Goal: Transaction & Acquisition: Purchase product/service

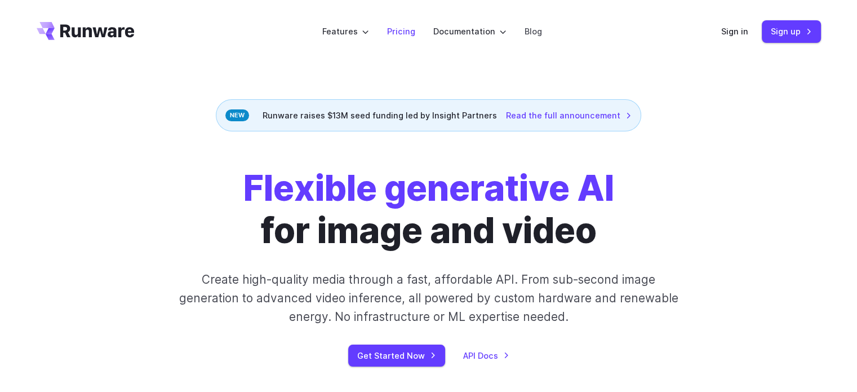
click at [408, 29] on link "Pricing" at bounding box center [401, 31] width 28 height 13
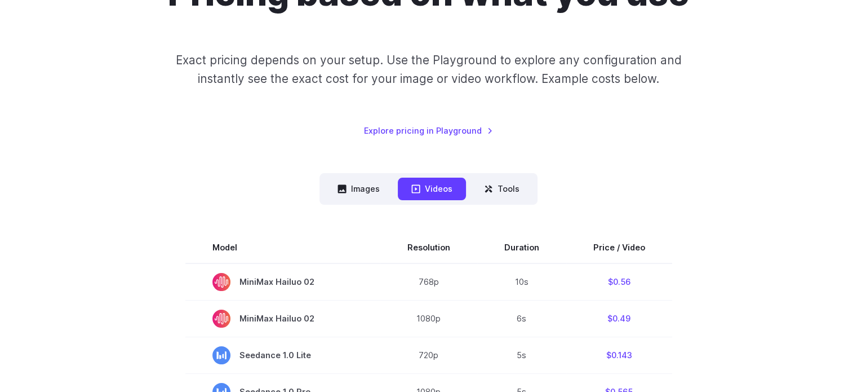
scroll to position [225, 0]
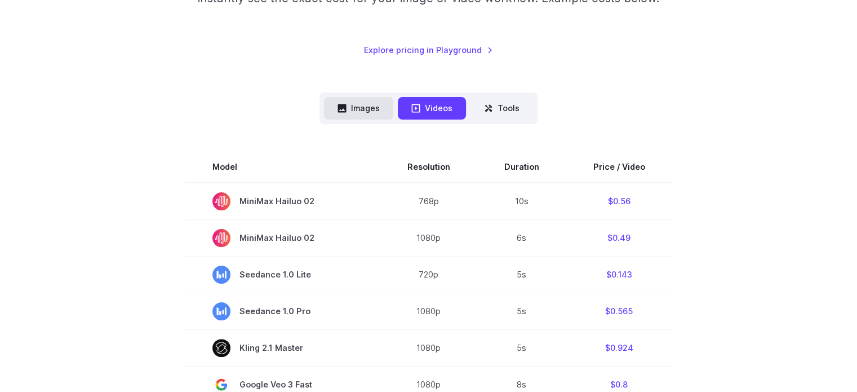
click at [360, 101] on button "Images" at bounding box center [358, 108] width 69 height 22
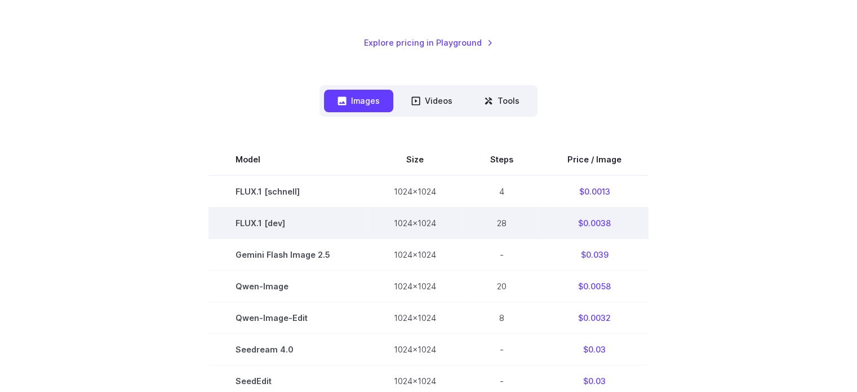
scroll to position [338, 0]
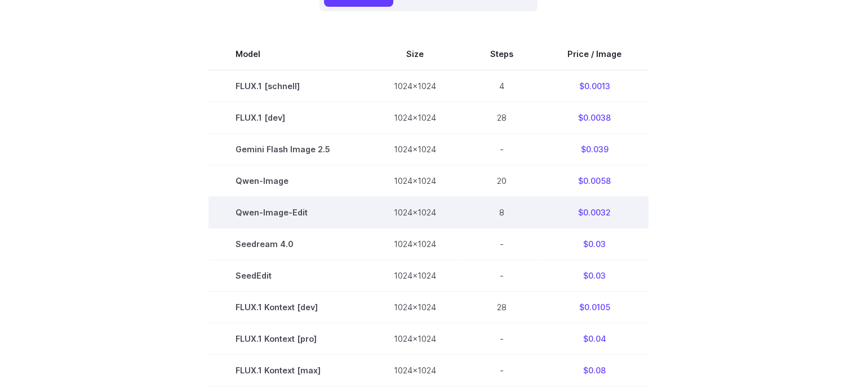
click at [600, 215] on td "$0.0032" at bounding box center [595, 212] width 108 height 32
drag, startPoint x: 442, startPoint y: 218, endPoint x: 389, endPoint y: 222, distance: 53.1
click at [389, 222] on td "1024x1024" at bounding box center [415, 212] width 96 height 32
drag, startPoint x: 320, startPoint y: 211, endPoint x: 231, endPoint y: 219, distance: 88.8
click at [231, 219] on td "Qwen-Image-Edit" at bounding box center [288, 212] width 158 height 32
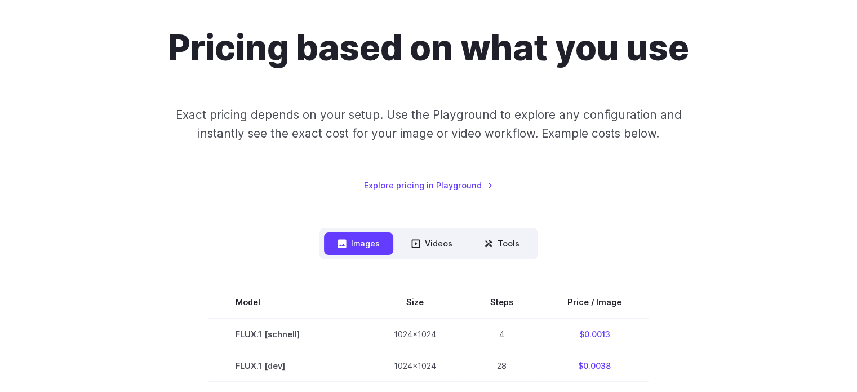
scroll to position [282, 0]
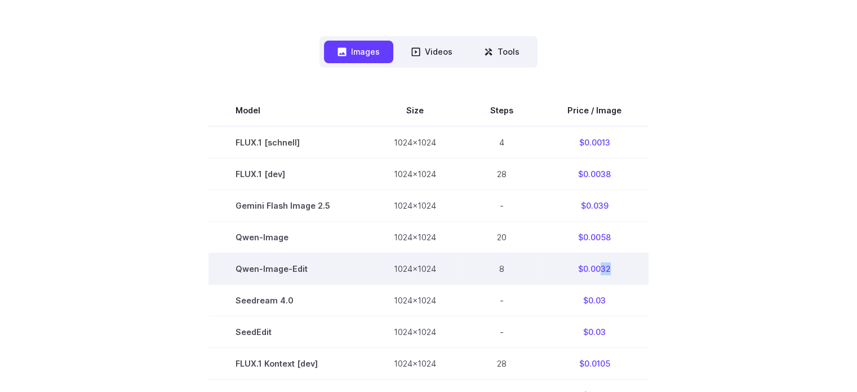
drag, startPoint x: 600, startPoint y: 269, endPoint x: 611, endPoint y: 269, distance: 10.7
click at [611, 269] on td "$0.0032" at bounding box center [595, 269] width 108 height 32
click at [603, 274] on td "$0.0032" at bounding box center [595, 269] width 108 height 32
click at [595, 272] on td "$0.0032" at bounding box center [595, 269] width 108 height 32
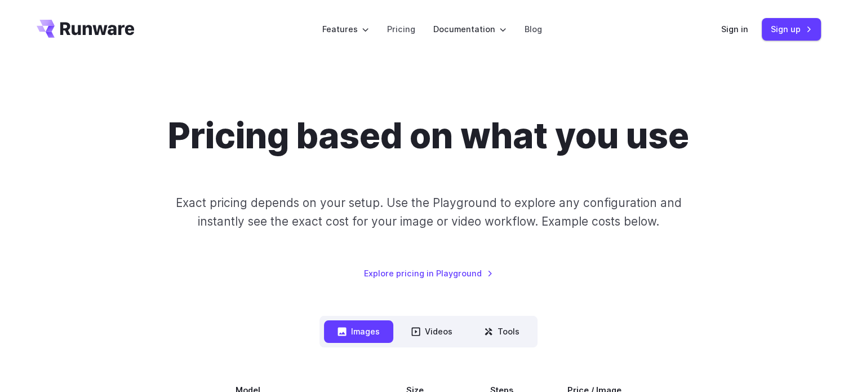
scroll to position [0, 0]
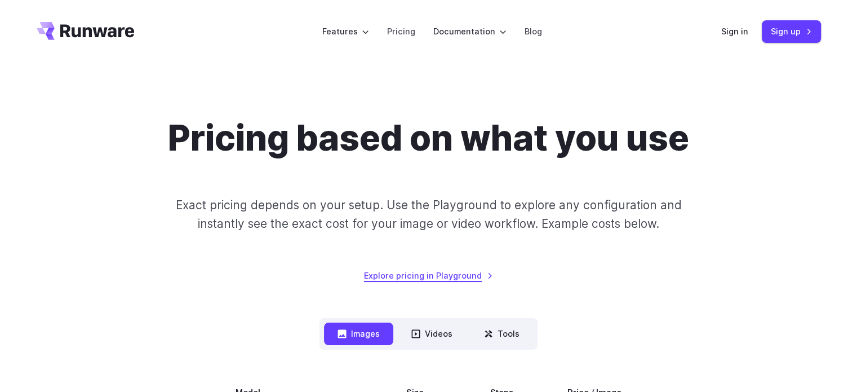
click at [410, 273] on link "Explore pricing in Playground" at bounding box center [428, 275] width 129 height 13
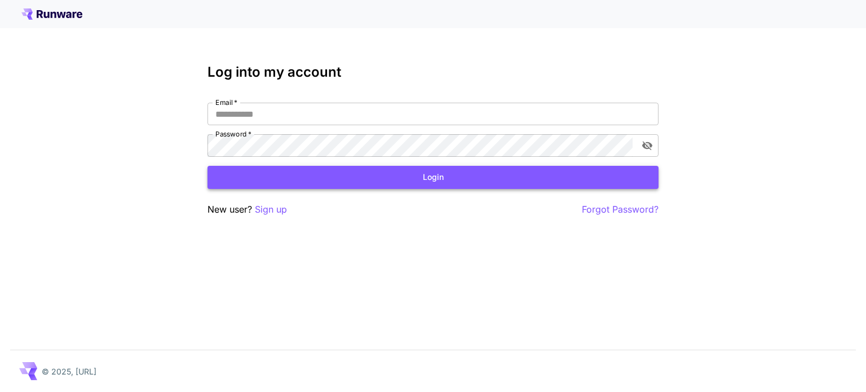
type input "**********"
click at [404, 176] on button "Login" at bounding box center [432, 177] width 451 height 23
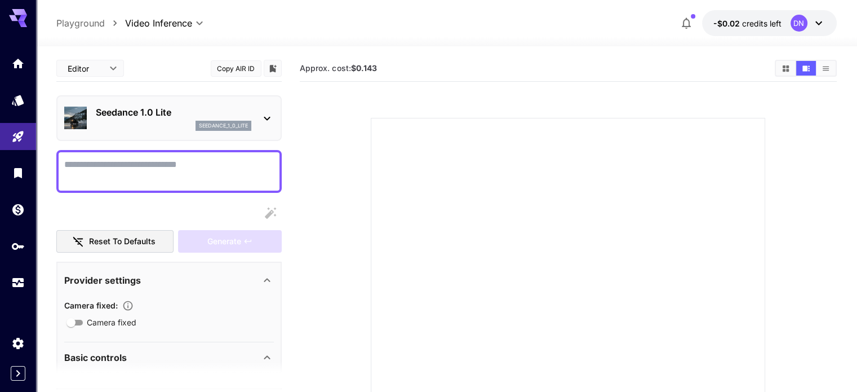
click at [187, 119] on div "Seedance 1.0 Lite seedance_1_0_lite" at bounding box center [174, 117] width 156 height 25
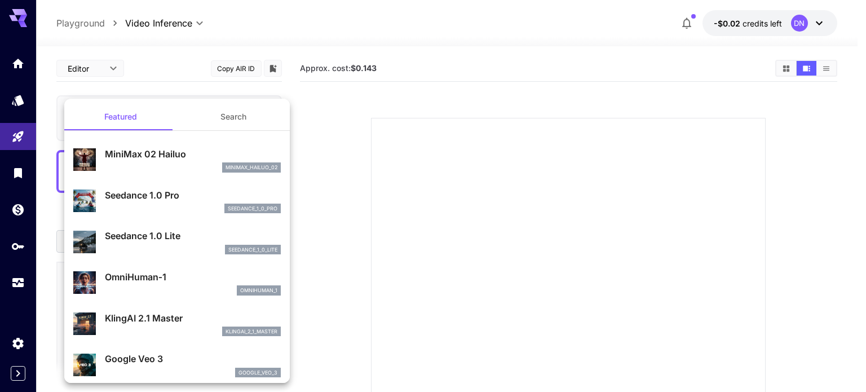
click at [223, 117] on button "Search" at bounding box center [233, 116] width 113 height 27
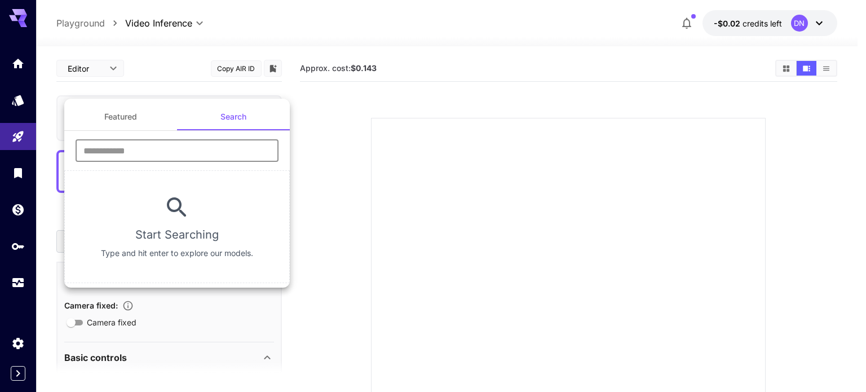
click at [178, 154] on input "text" at bounding box center [177, 150] width 203 height 23
type input "****"
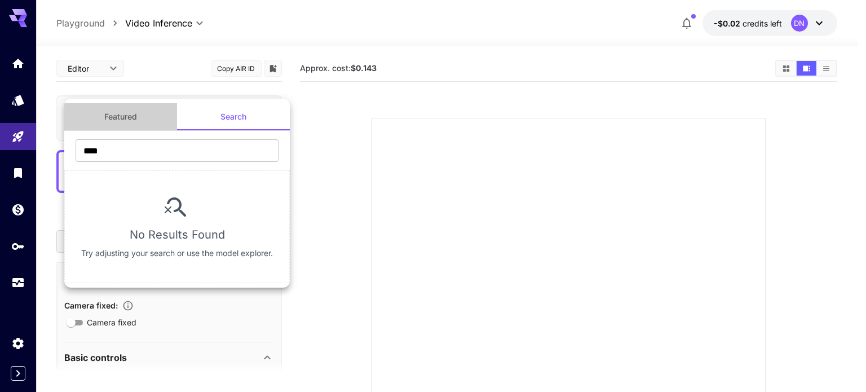
click at [147, 110] on button "Featured" at bounding box center [120, 116] width 113 height 27
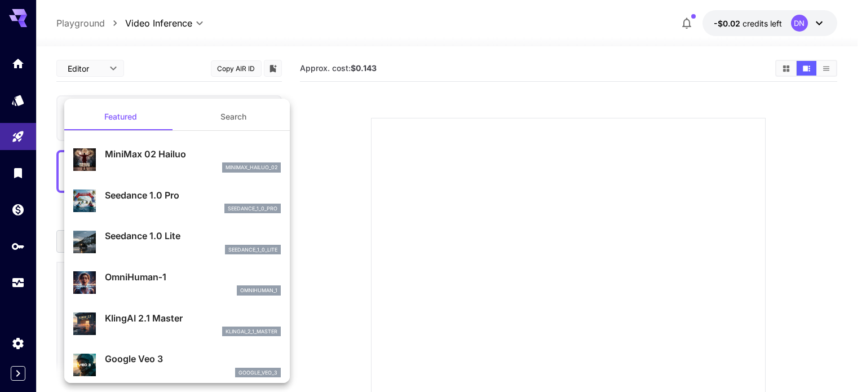
click at [409, 257] on div at bounding box center [433, 196] width 866 height 392
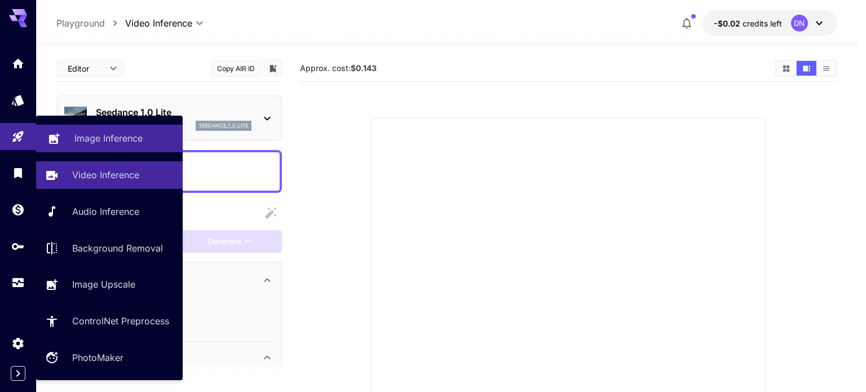
click at [81, 129] on link "Image Inference" at bounding box center [109, 139] width 147 height 28
type input "**********"
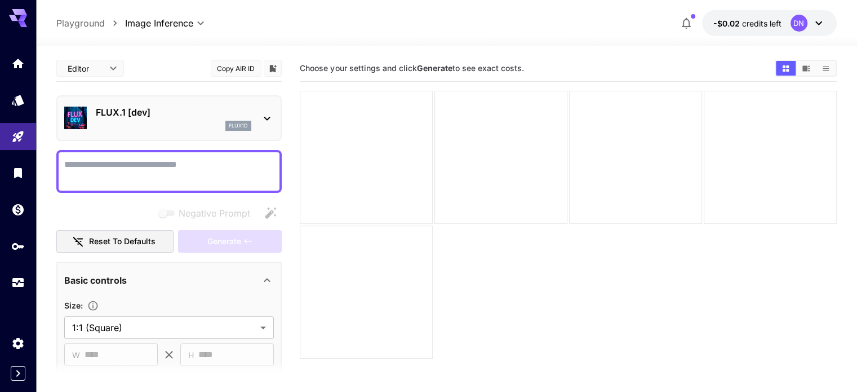
click at [136, 119] on div "FLUX.1 [dev] flux1d" at bounding box center [174, 117] width 156 height 25
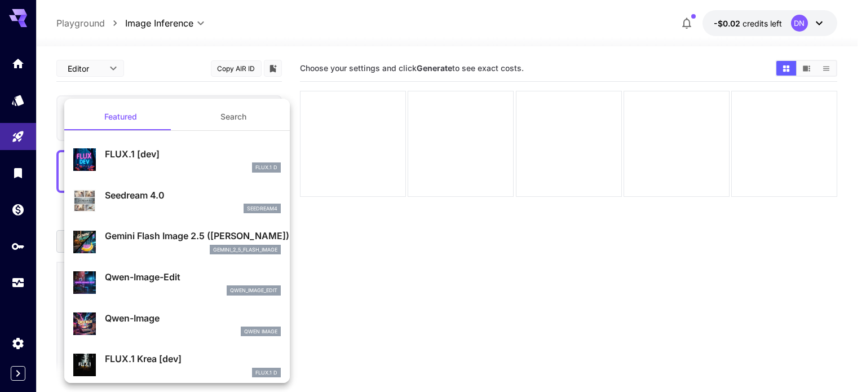
click at [169, 282] on p "Qwen-Image-Edit" at bounding box center [193, 277] width 176 height 14
type input "*"
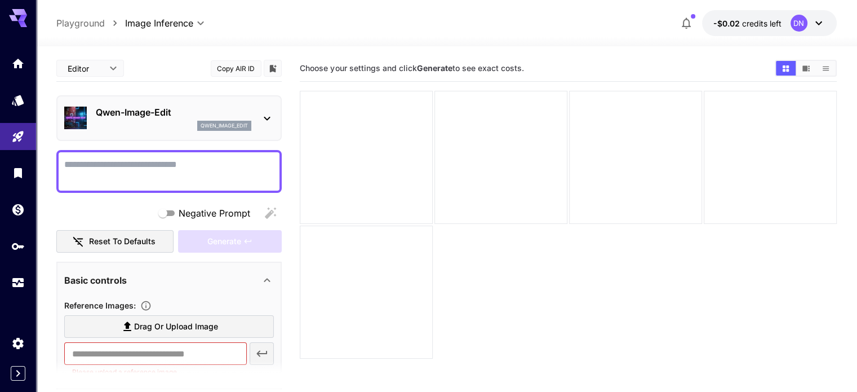
click at [174, 161] on textarea "Negative Prompt" at bounding box center [169, 171] width 210 height 27
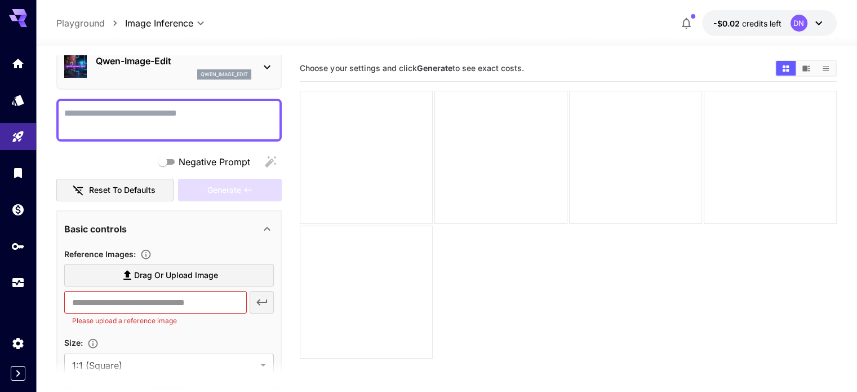
scroll to position [113, 0]
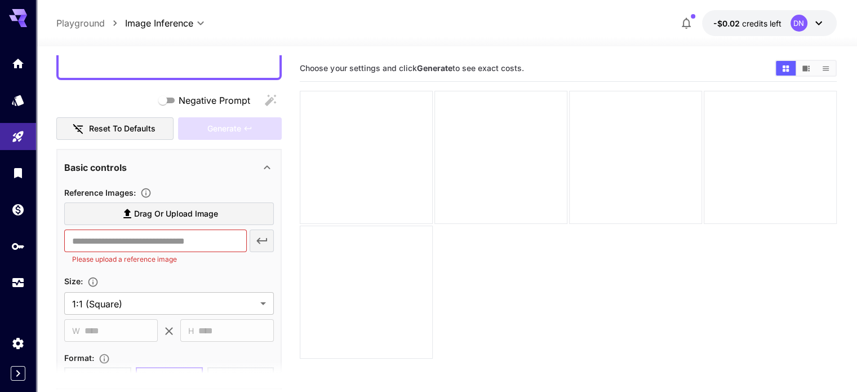
click at [174, 211] on span "Drag or upload image" at bounding box center [176, 214] width 84 height 14
click at [0, 0] on input "Drag or upload image" at bounding box center [0, 0] width 0 height 0
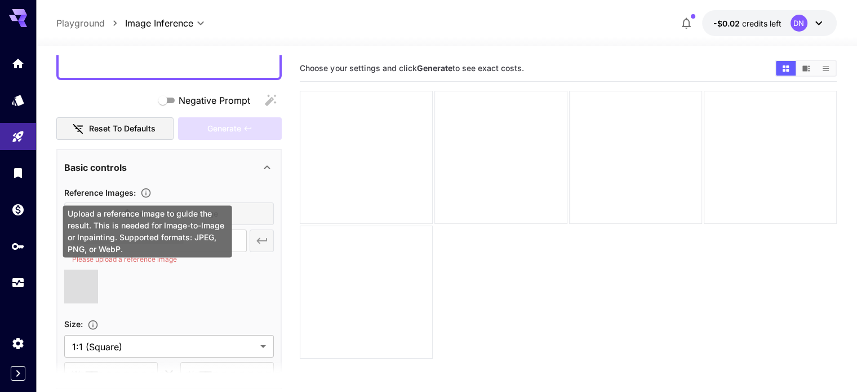
type input "**********"
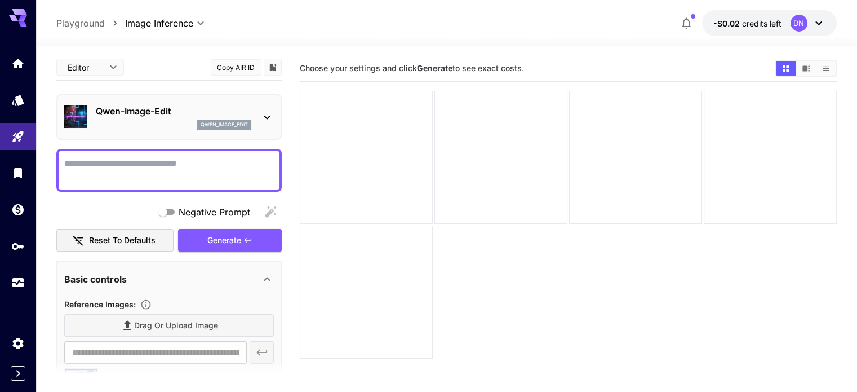
scroll to position [0, 0]
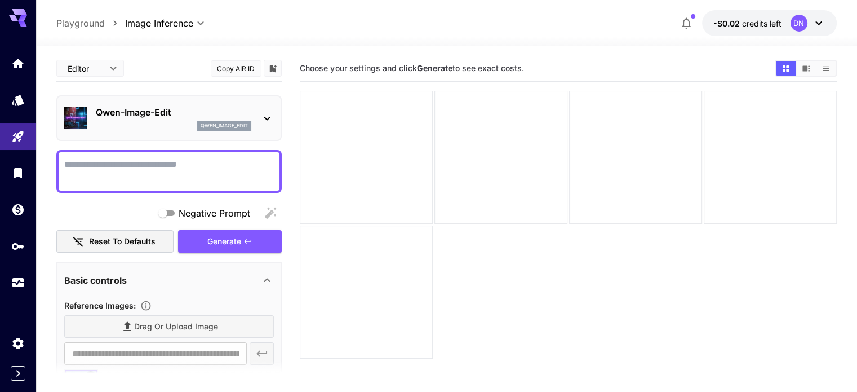
click at [119, 170] on textarea "Negative Prompt" at bounding box center [169, 171] width 210 height 27
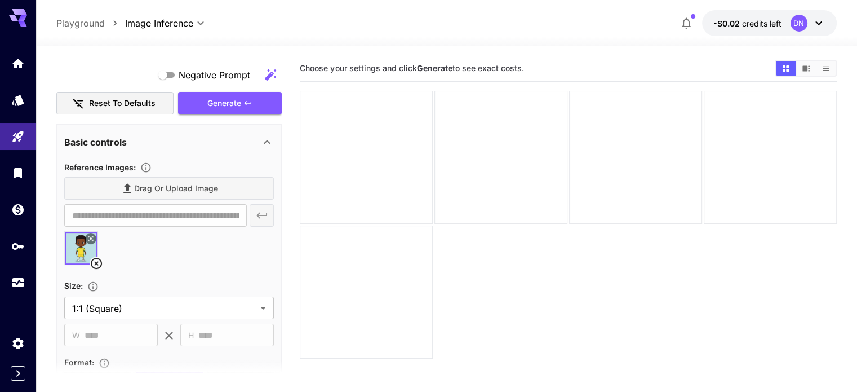
scroll to position [169, 0]
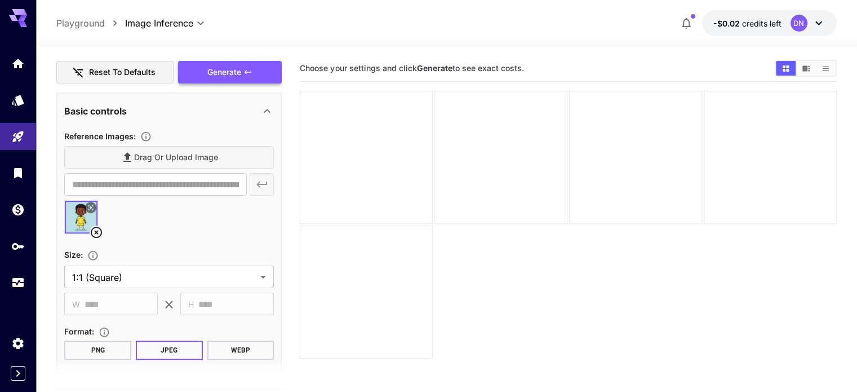
type textarea "**********"
click at [246, 74] on icon "button" at bounding box center [248, 72] width 9 height 9
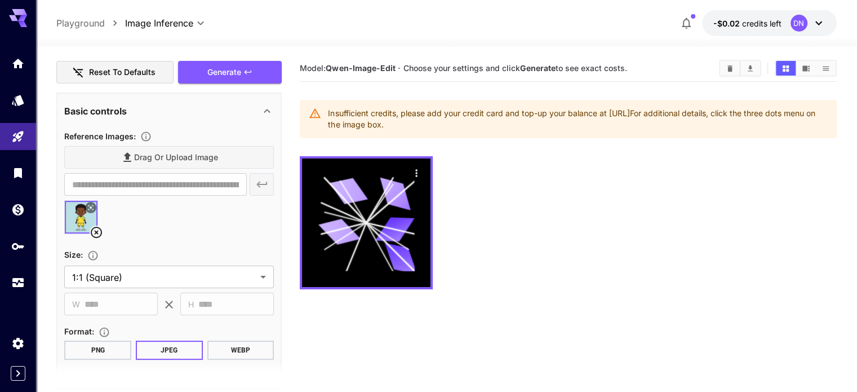
click at [811, 18] on div "DN" at bounding box center [808, 23] width 35 height 17
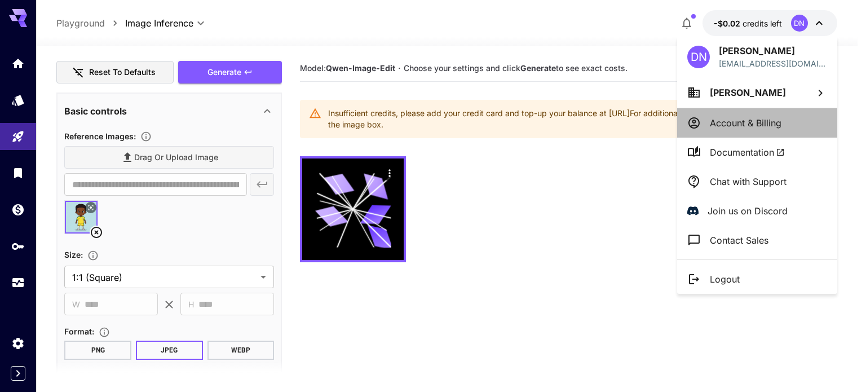
click at [740, 120] on p "Account & Billing" at bounding box center [746, 123] width 72 height 14
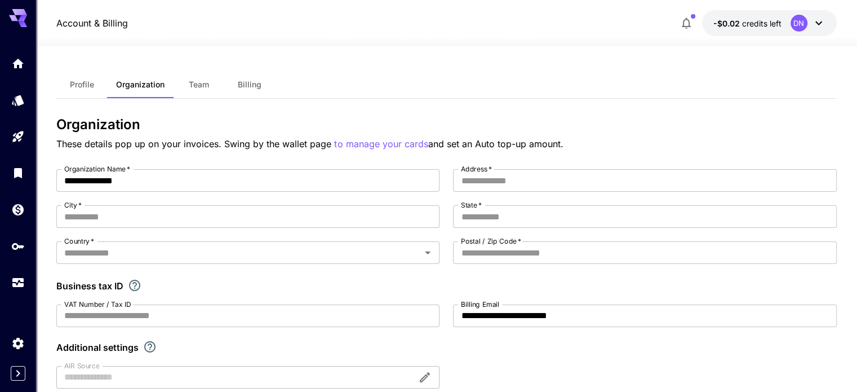
click at [85, 92] on button "Profile" at bounding box center [81, 84] width 51 height 27
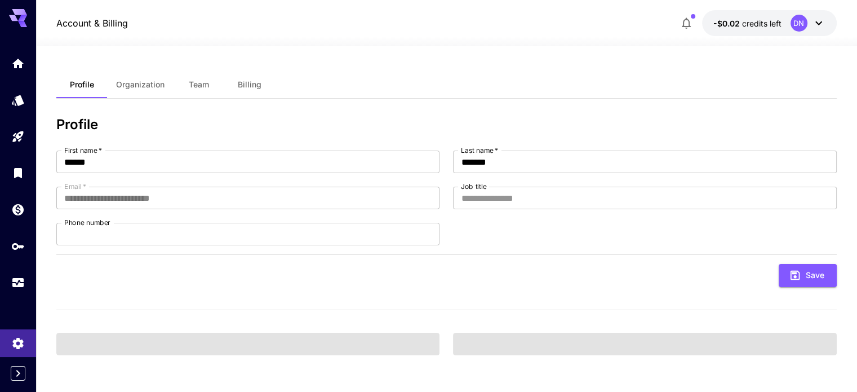
click at [245, 76] on button "Billing" at bounding box center [249, 84] width 51 height 27
